Goal: Task Accomplishment & Management: Manage account settings

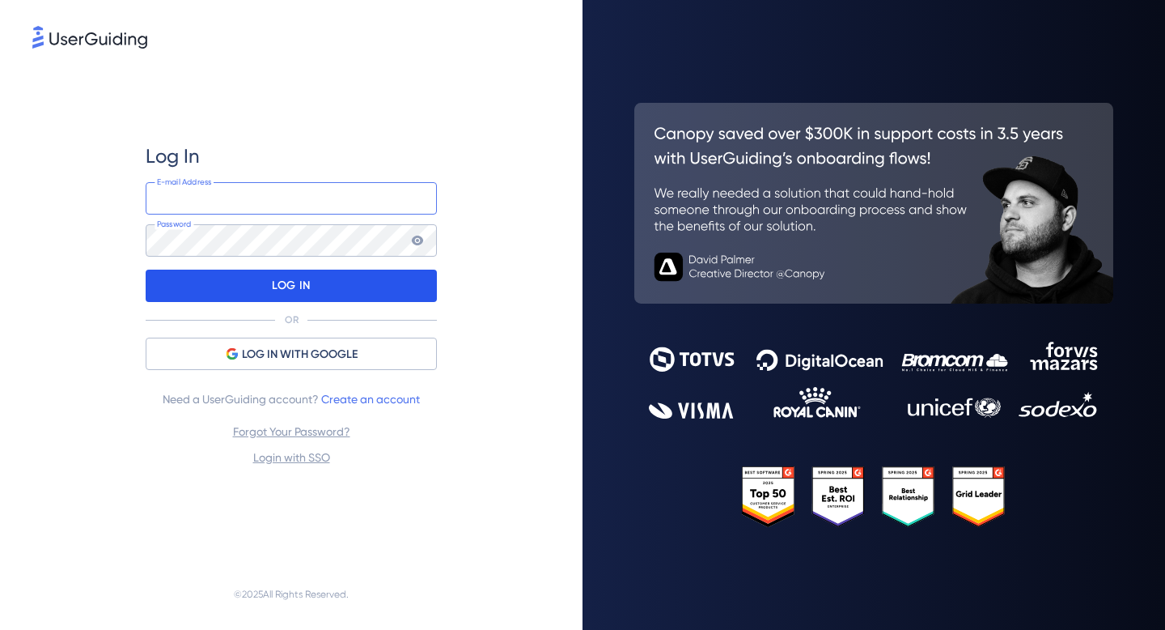
type input "destek@kolayik.com"
click at [337, 294] on div "LOG IN" at bounding box center [291, 285] width 291 height 32
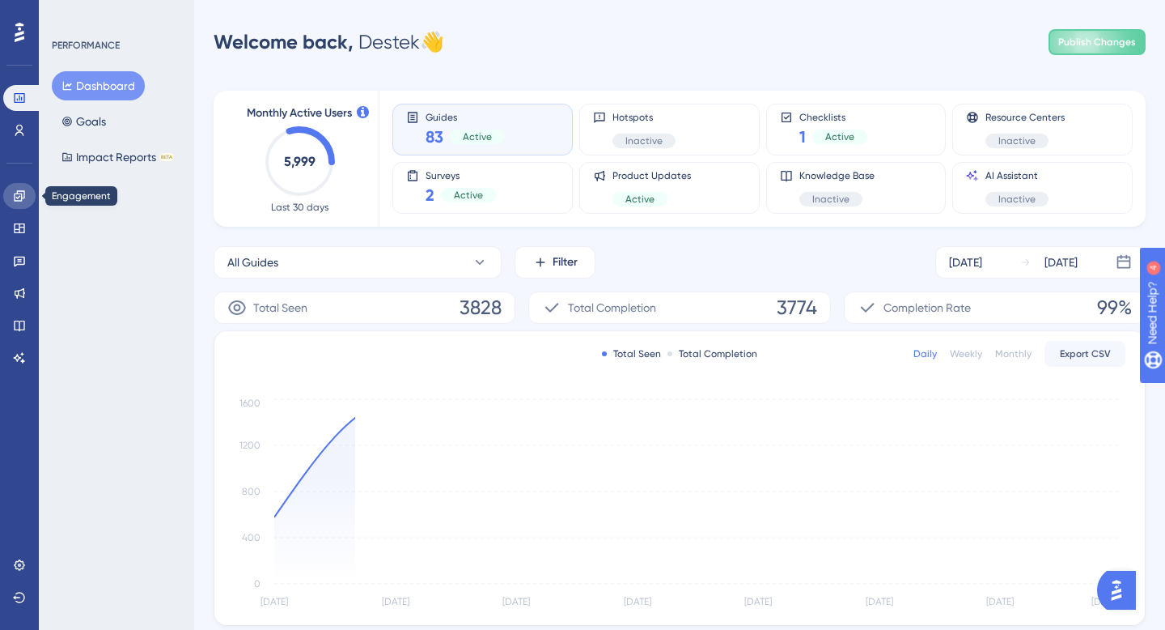
click at [20, 197] on icon at bounding box center [19, 195] width 13 height 13
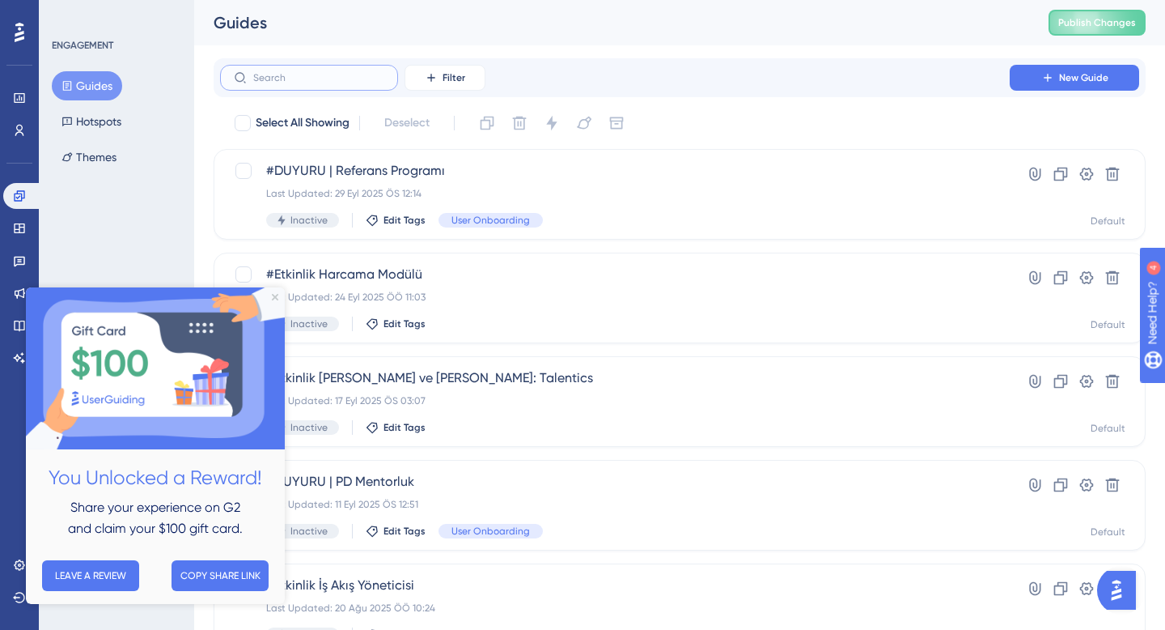
click at [350, 73] on input "text" at bounding box center [318, 77] width 131 height 11
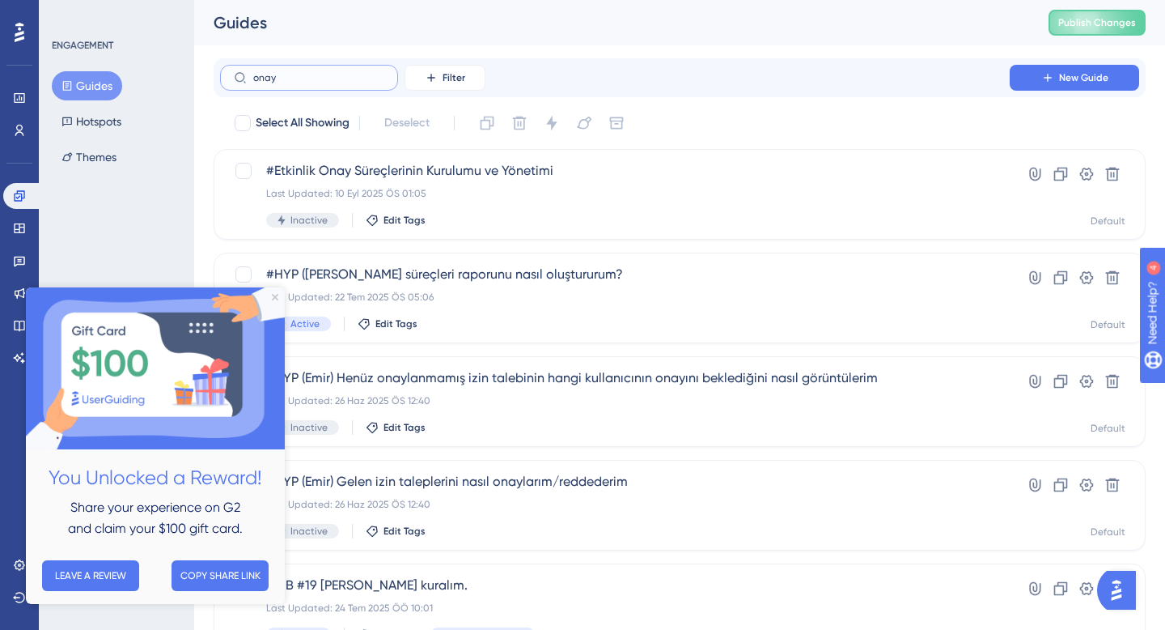
type input "onay"
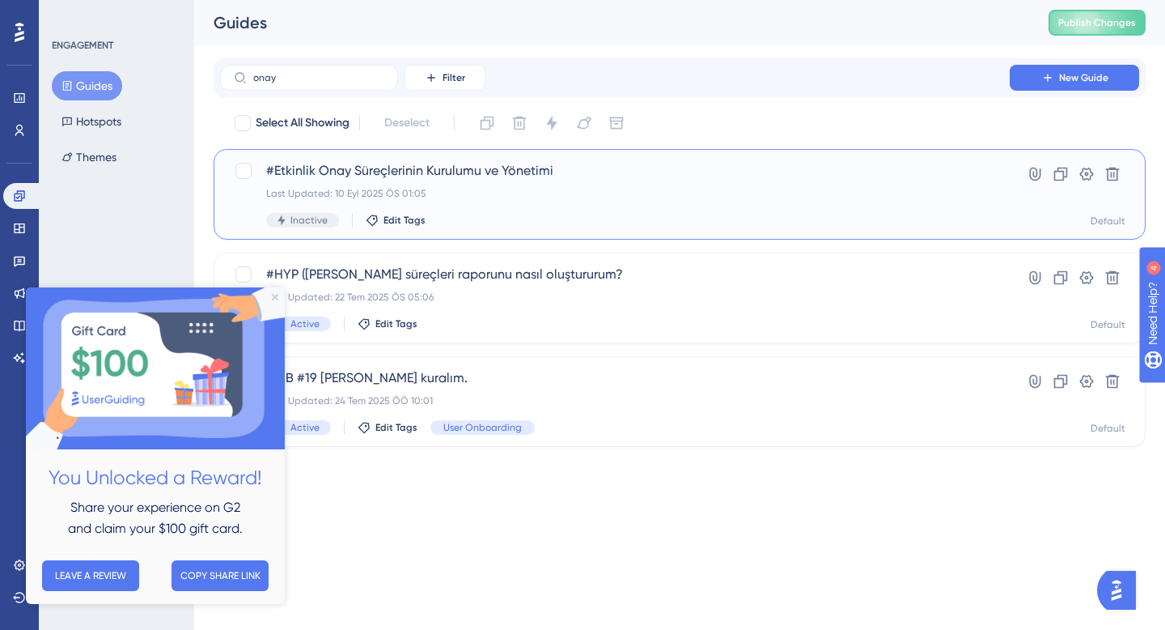
click at [523, 191] on div "Last Updated: 10 Eyl 2025 ÖS 01:05" at bounding box center [615, 193] width 698 height 13
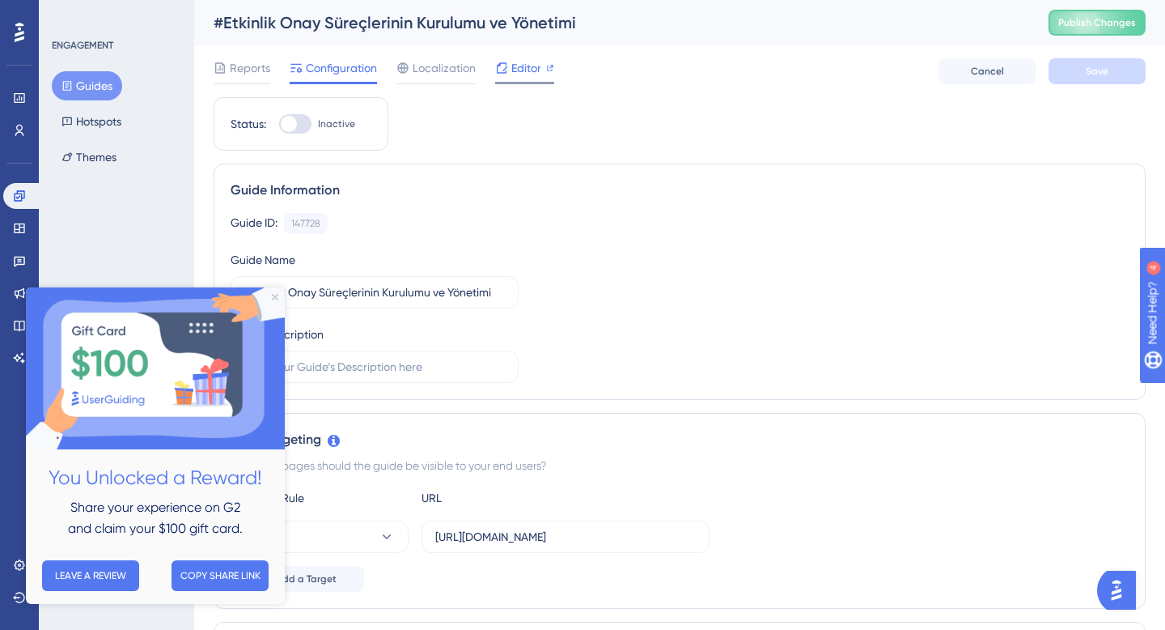
click at [528, 66] on span "Editor" at bounding box center [526, 67] width 30 height 19
click at [397, 233] on div "Guide ID: 147728 Copy" at bounding box center [680, 223] width 898 height 21
click at [274, 299] on icon "Close Preview" at bounding box center [275, 297] width 6 height 6
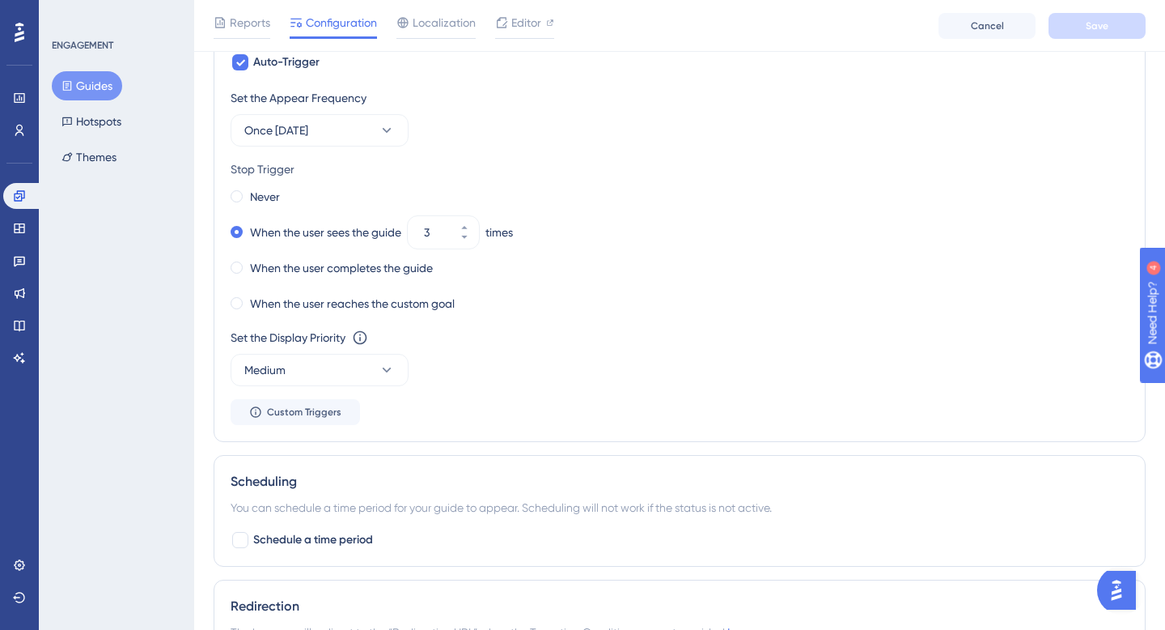
scroll to position [889, 0]
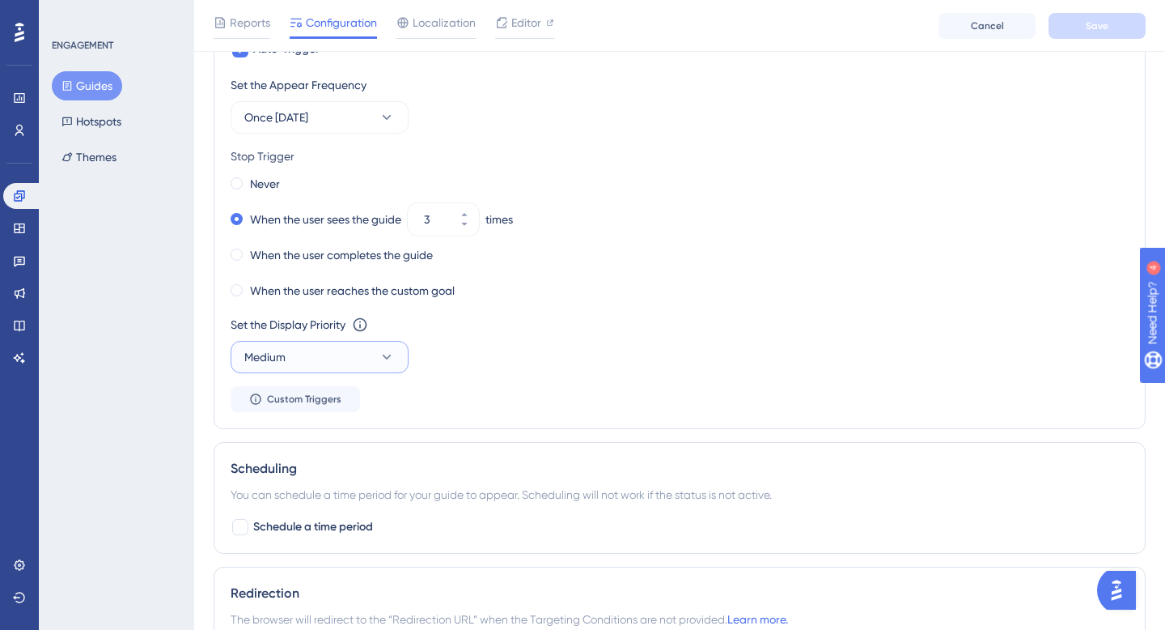
click at [320, 350] on button "Medium" at bounding box center [320, 357] width 178 height 32
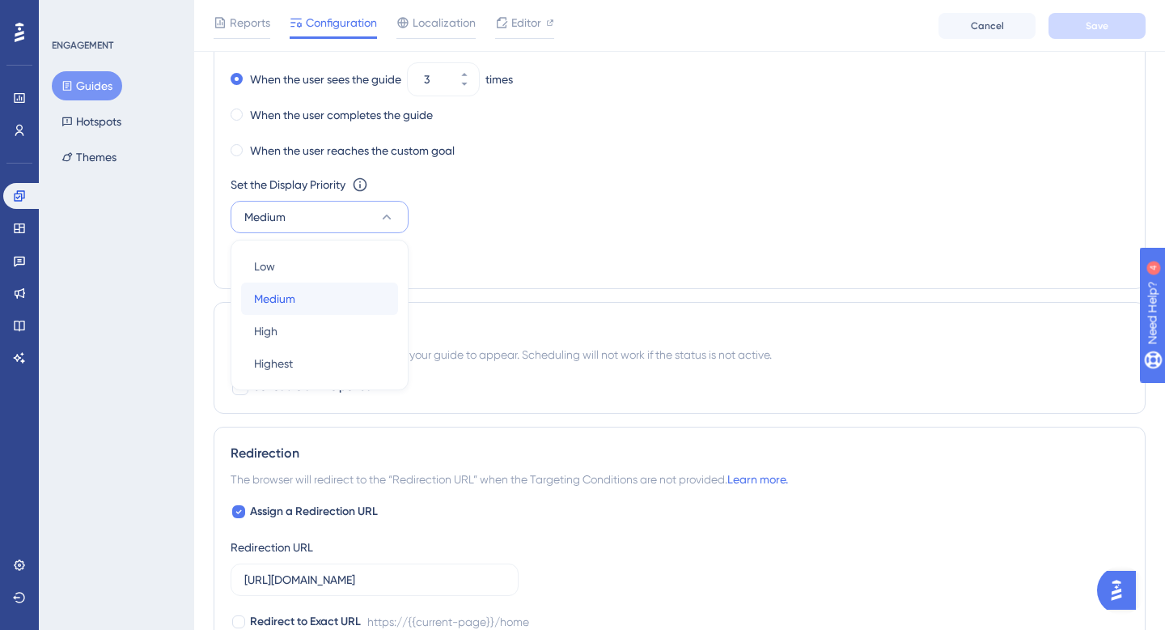
click at [317, 303] on div "Medium Medium" at bounding box center [319, 298] width 131 height 32
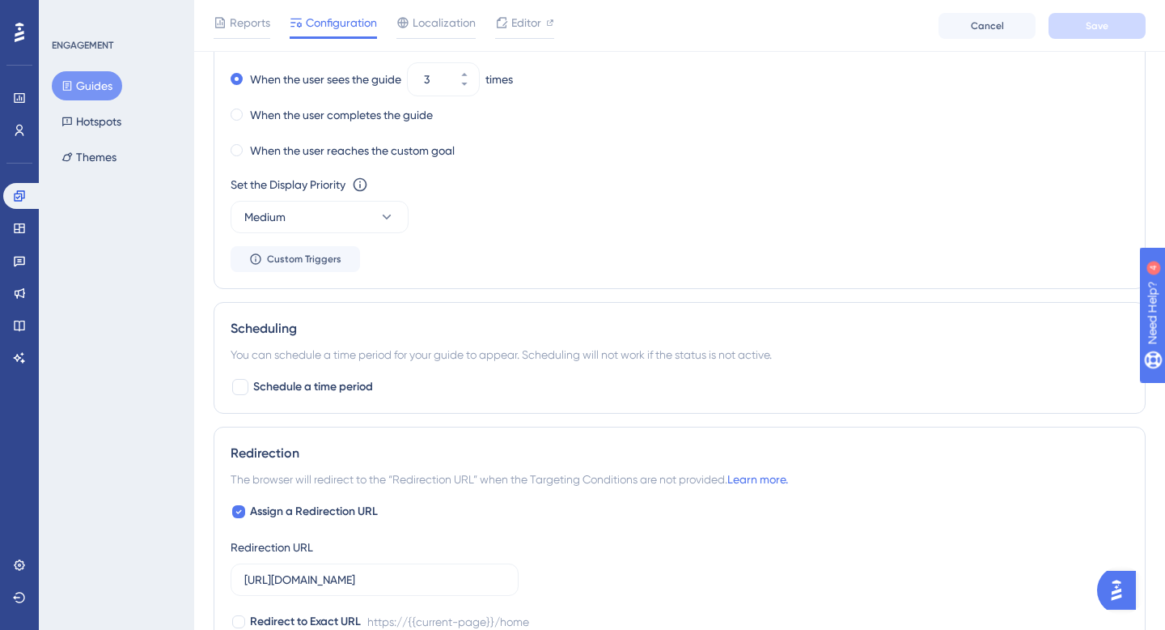
click at [567, 235] on div "Set the Appear Frequency Once in 1 day Stop Trigger Never When the user sees th…" at bounding box center [680, 103] width 898 height 337
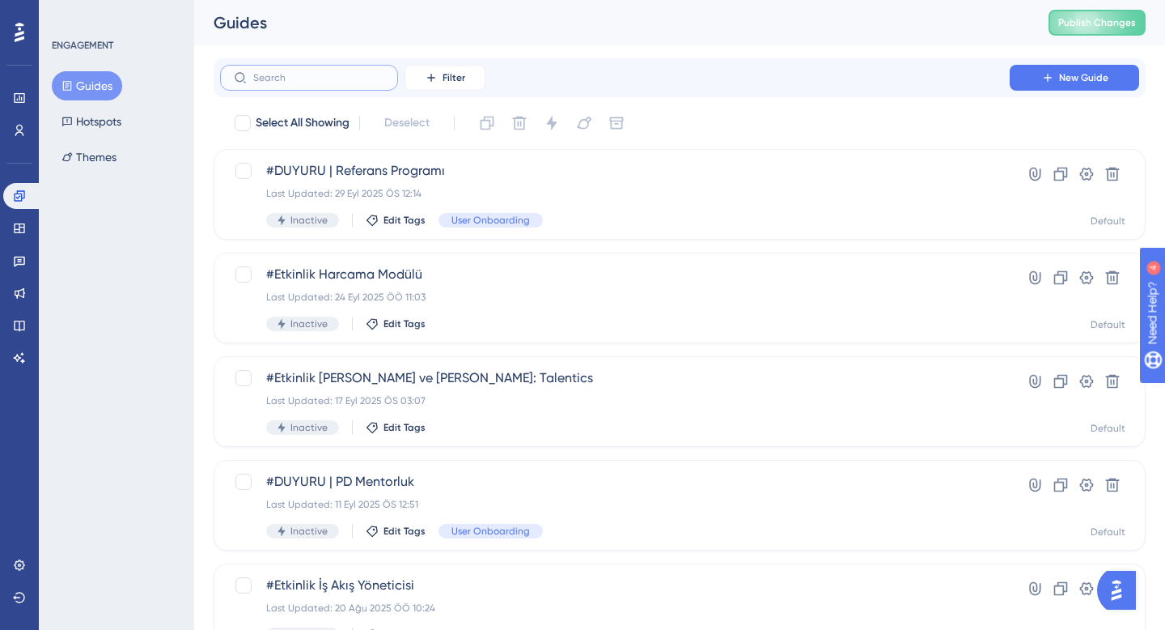
click at [350, 79] on input "text" at bounding box center [318, 77] width 131 height 11
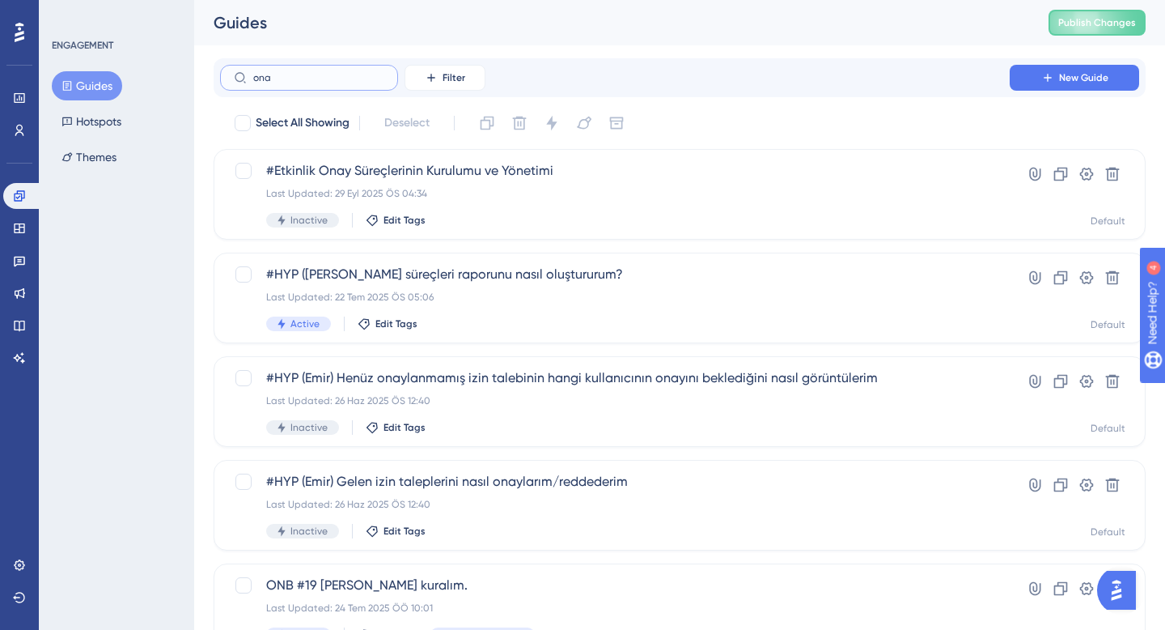
type input "onay"
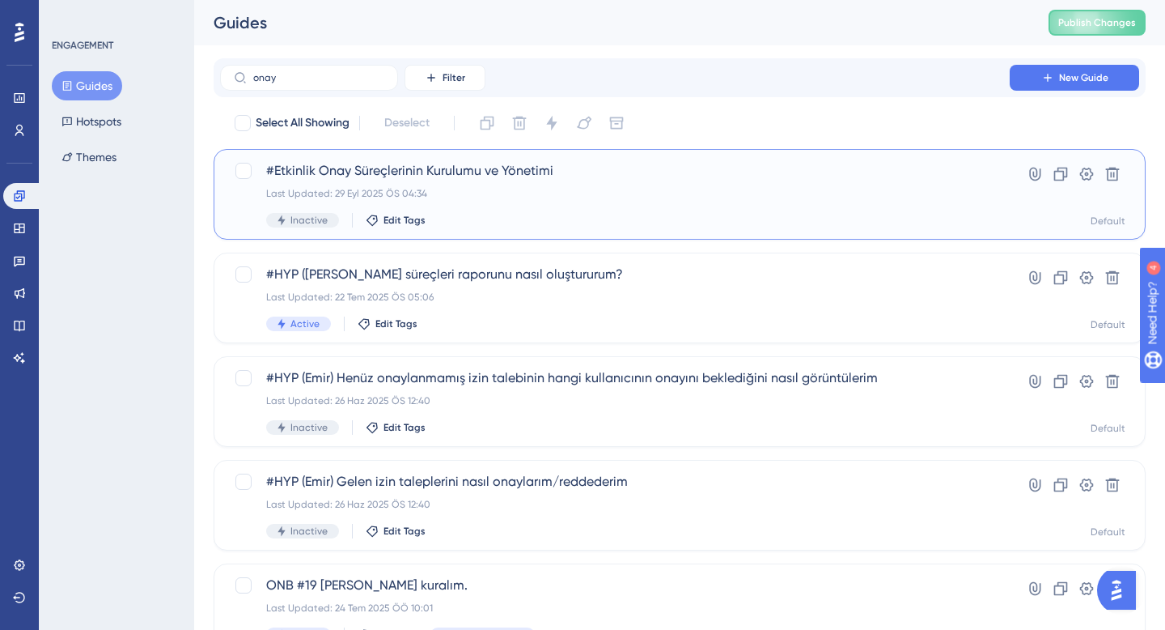
click at [498, 206] on div "#Etkinlik Onay Süreçlerinin Kurulumu ve Yönetimi Last Updated: 29 Eyl 2025 ÖS 0…" at bounding box center [615, 194] width 698 height 66
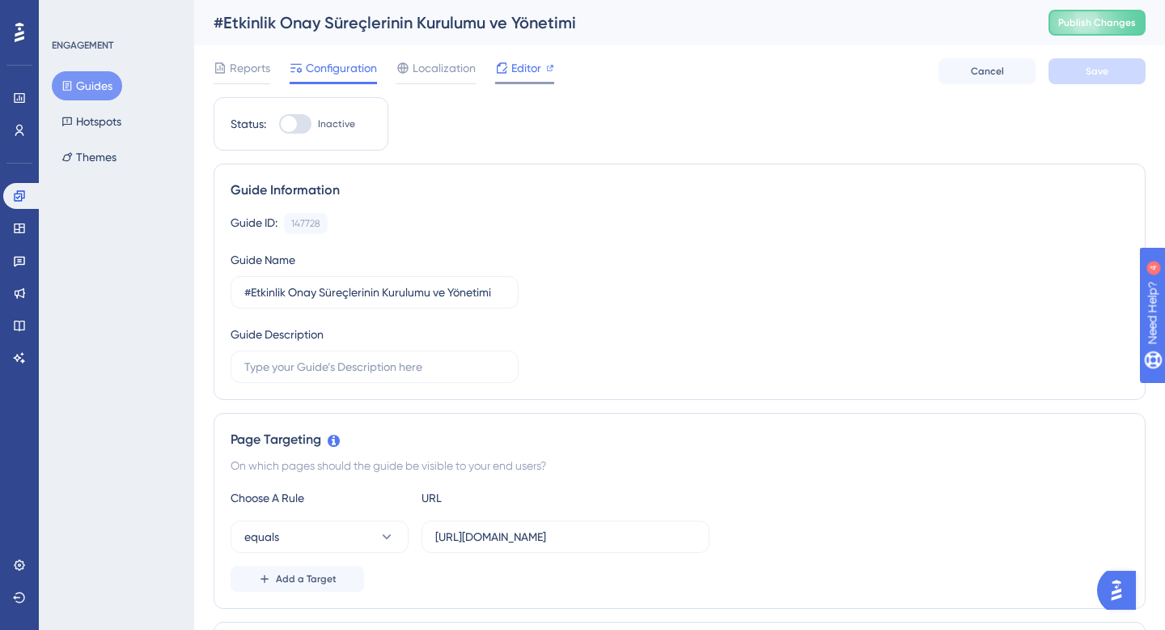
click at [521, 71] on span "Editor" at bounding box center [526, 67] width 30 height 19
click at [299, 123] on div at bounding box center [295, 123] width 32 height 19
click at [279, 124] on input "Inactive" at bounding box center [278, 124] width 1 height 1
checkbox input "true"
click at [1130, 70] on button "Save" at bounding box center [1097, 71] width 97 height 26
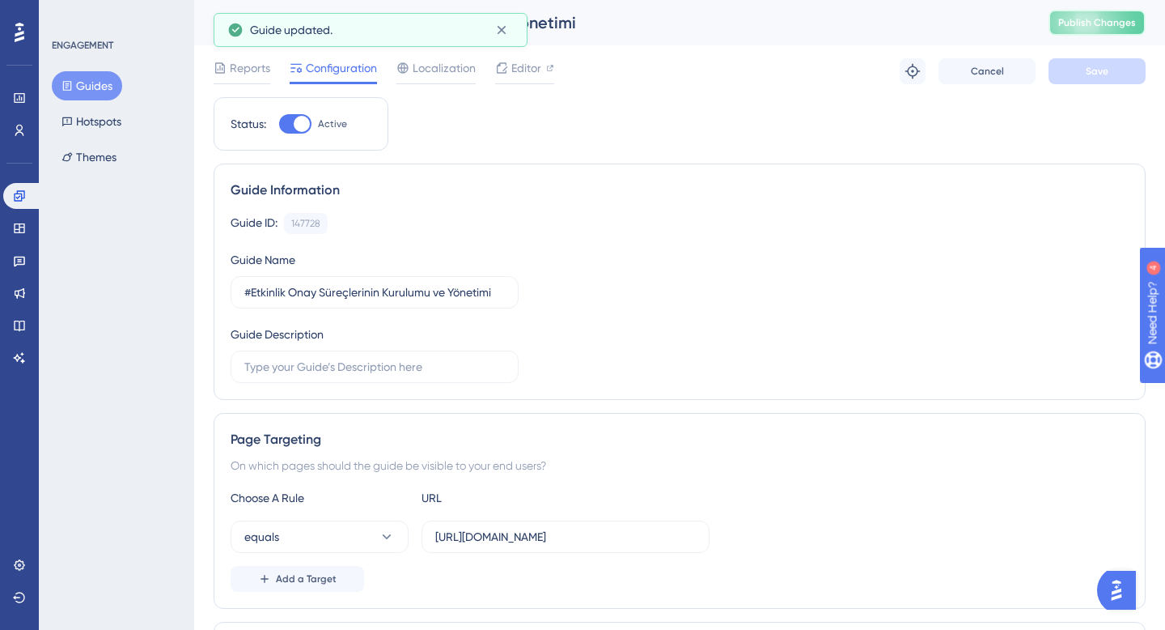
click at [1109, 22] on span "Publish Changes" at bounding box center [1097, 22] width 78 height 13
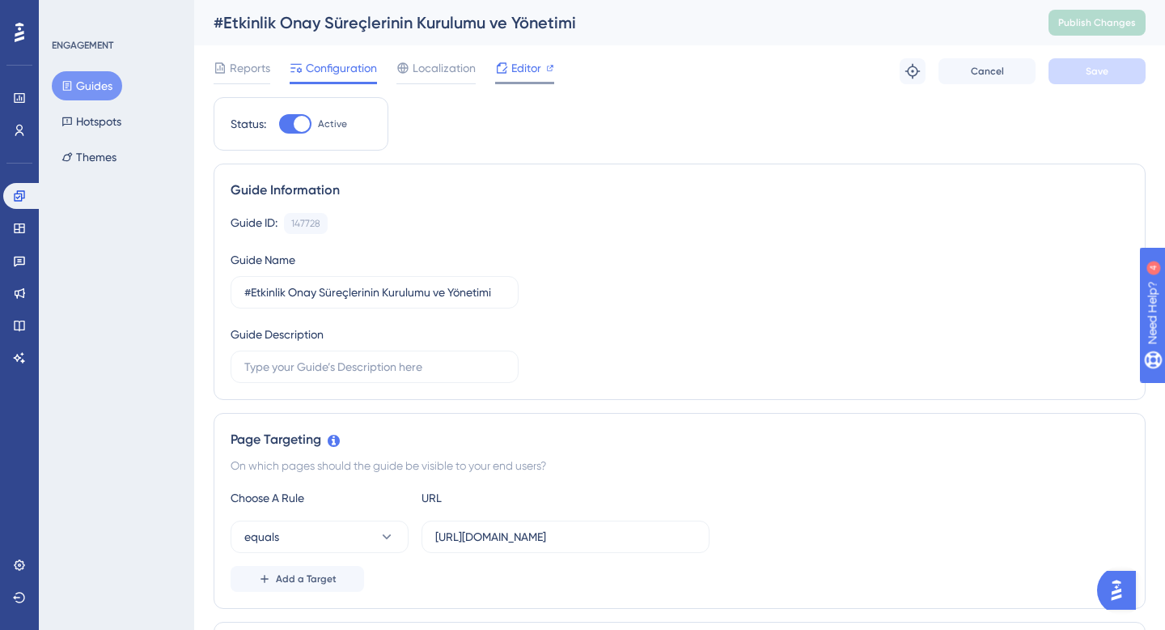
click at [524, 73] on span "Editor" at bounding box center [526, 67] width 30 height 19
click at [1090, 19] on span "Publish Changes" at bounding box center [1097, 22] width 78 height 13
